Goal: Find specific page/section: Find specific page/section

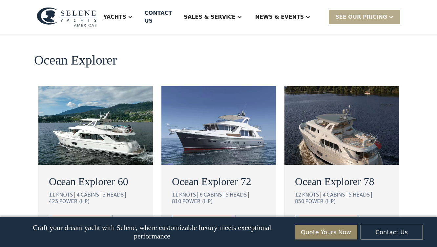
scroll to position [1175, 0]
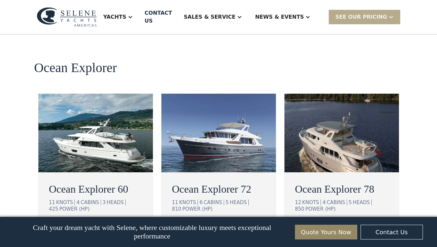
click at [240, 108] on img at bounding box center [218, 133] width 114 height 79
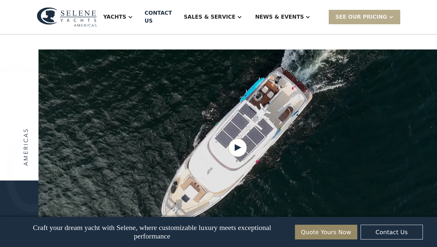
scroll to position [774, 0]
